Goal: Navigation & Orientation: Find specific page/section

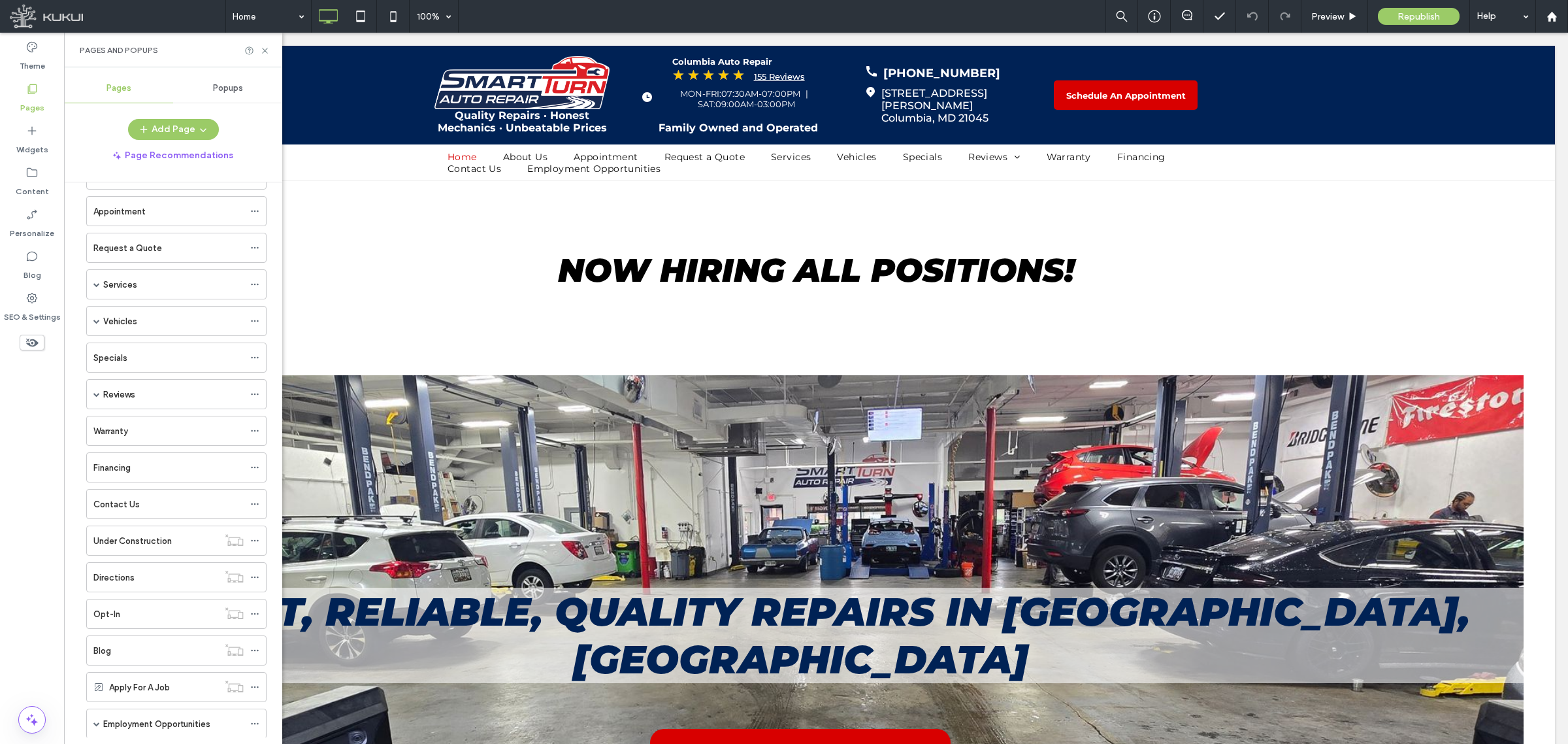
scroll to position [121, 0]
click at [98, 253] on span at bounding box center [96, 251] width 6 height 29
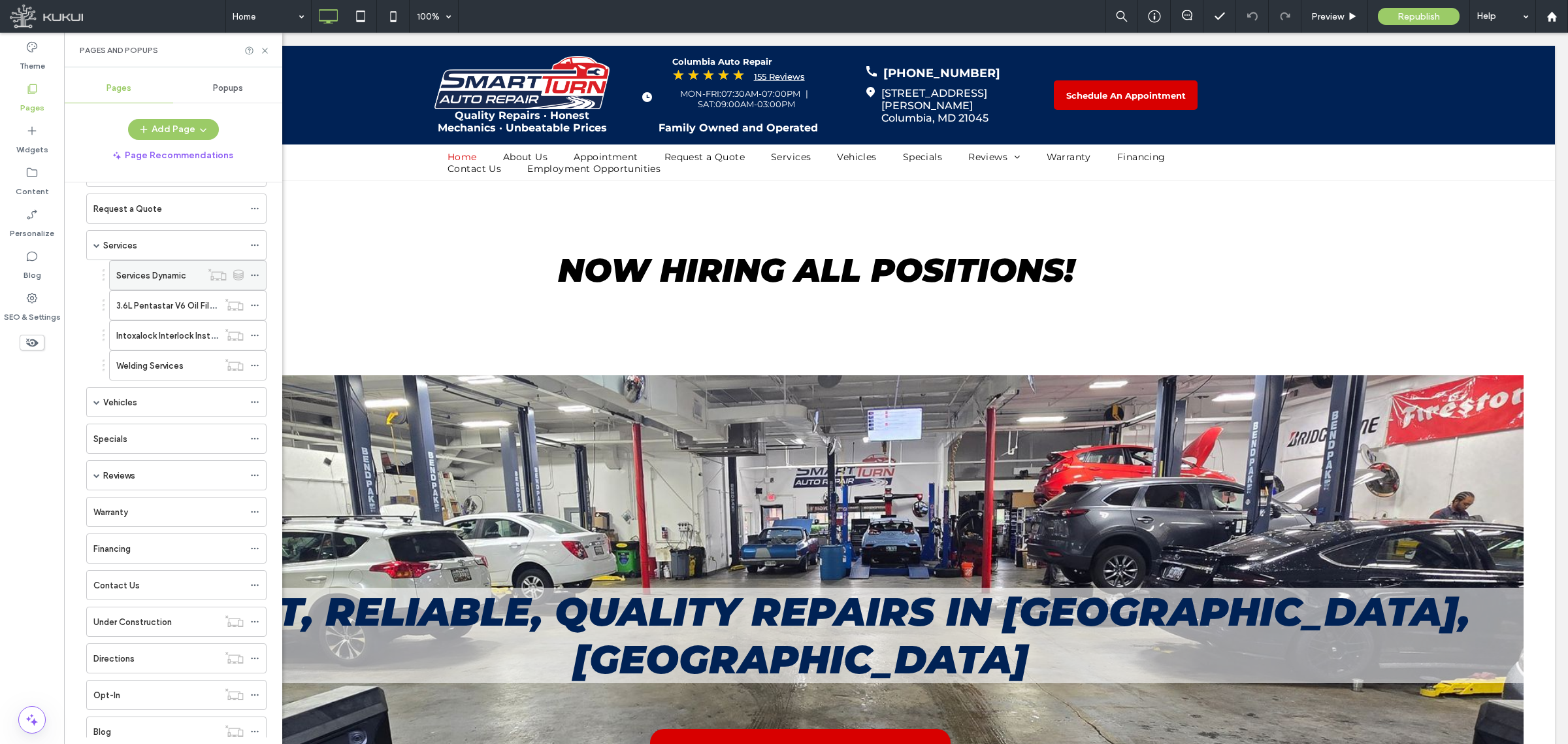
click at [157, 283] on label "Services Dynamic" at bounding box center [151, 275] width 70 height 23
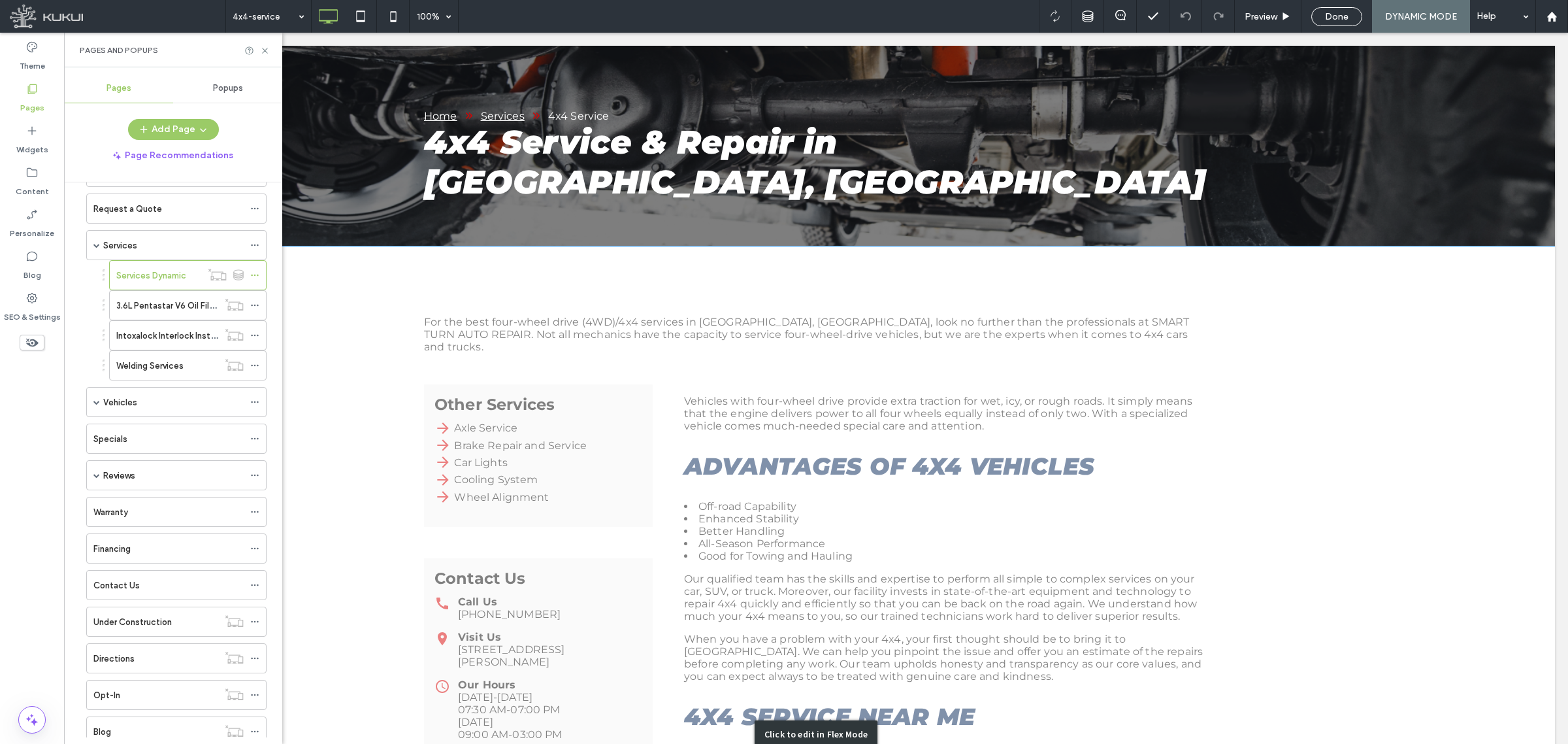
scroll to position [163, 0]
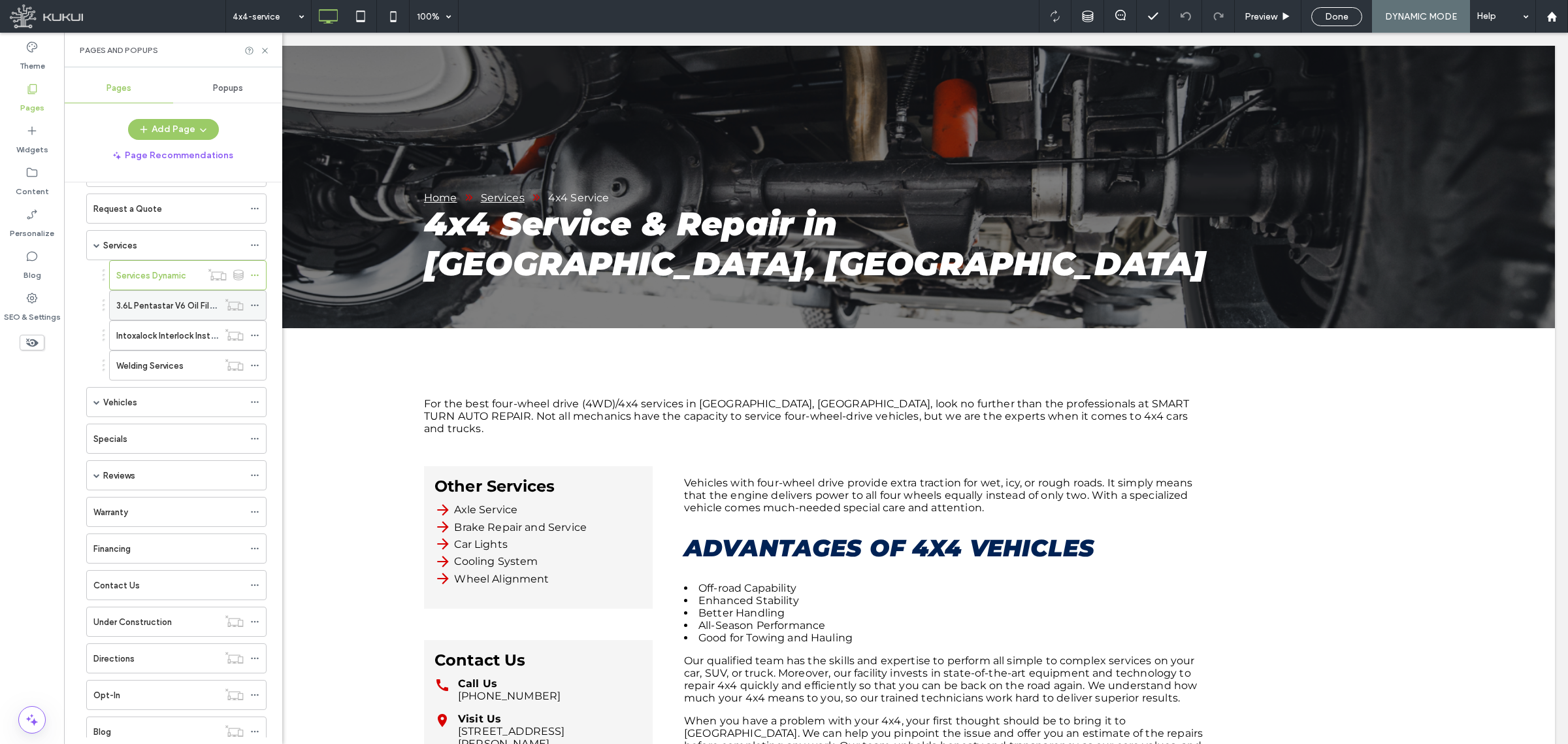
click at [158, 319] on div "3.6L Pentastar V6 Oil Filter Housing Leak Repair" at bounding box center [167, 305] width 102 height 29
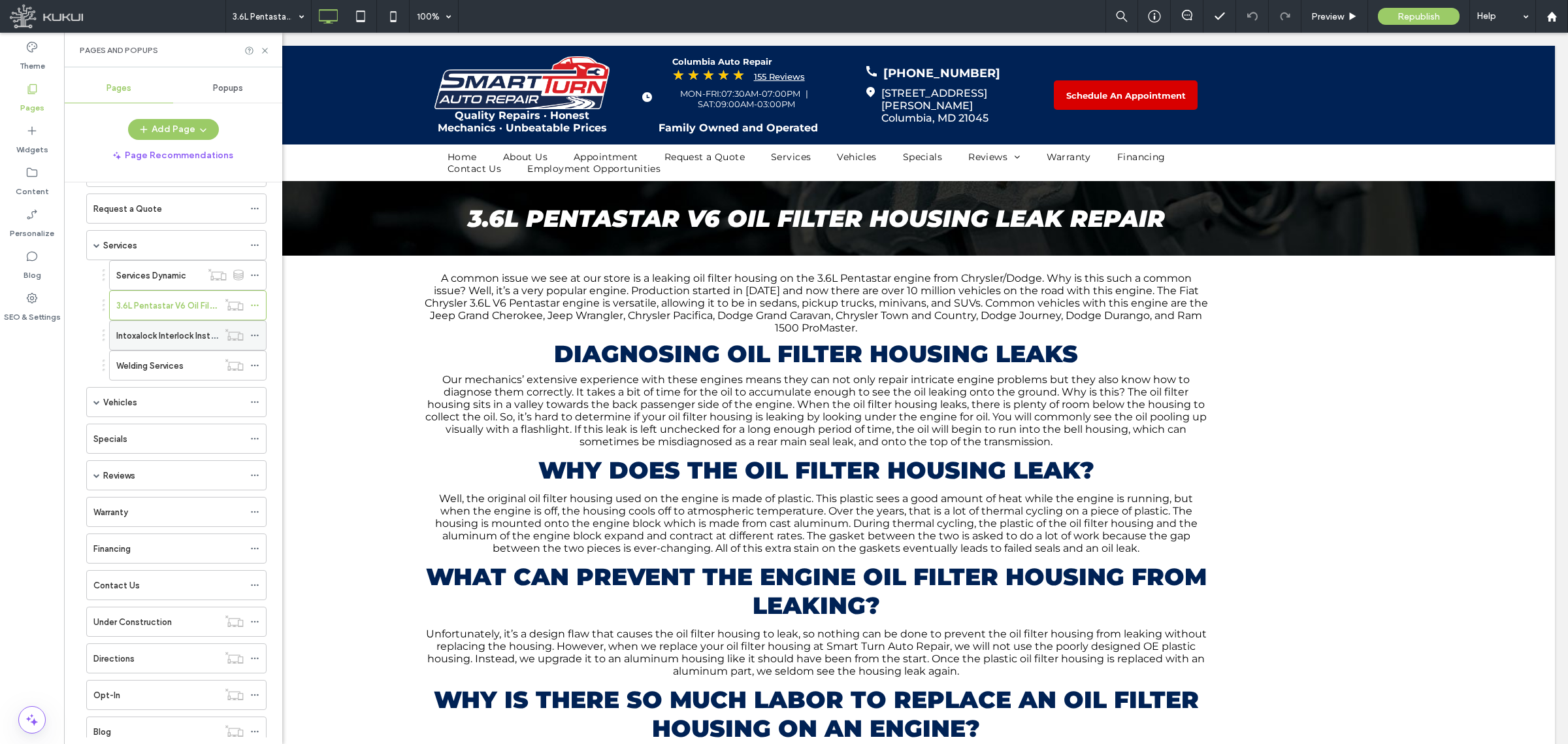
click at [160, 343] on label "Intoxalock Interlock Installation and Calibration" at bounding box center [208, 335] width 184 height 23
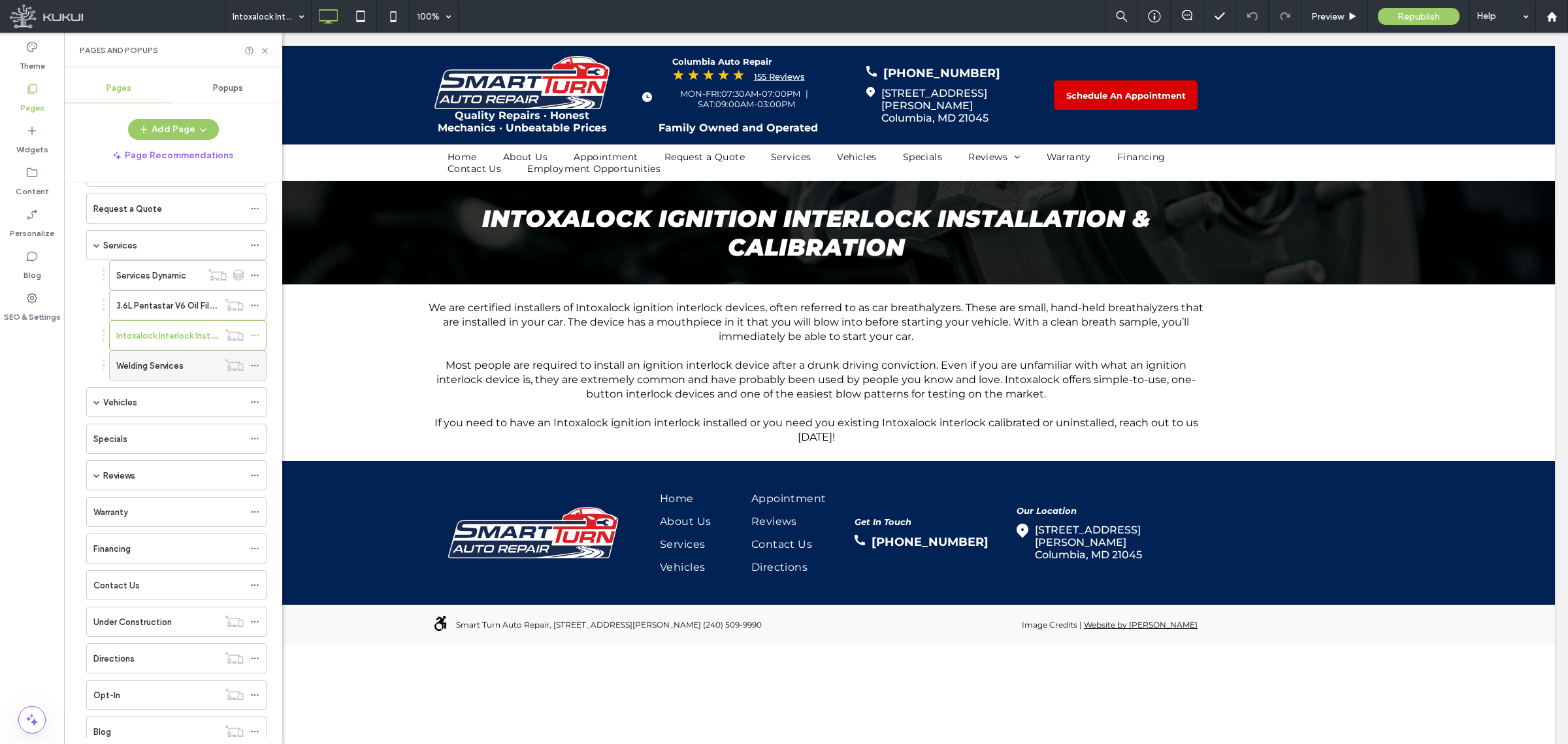
click at [179, 371] on label "Welding Services" at bounding box center [150, 365] width 67 height 23
